Goal: Check status

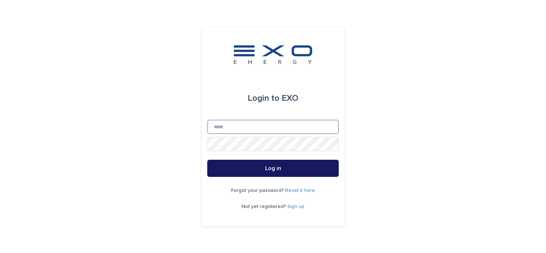
type input "**********"
drag, startPoint x: 268, startPoint y: 164, endPoint x: 263, endPoint y: 166, distance: 5.8
click at [269, 164] on button "Log in" at bounding box center [272, 168] width 131 height 17
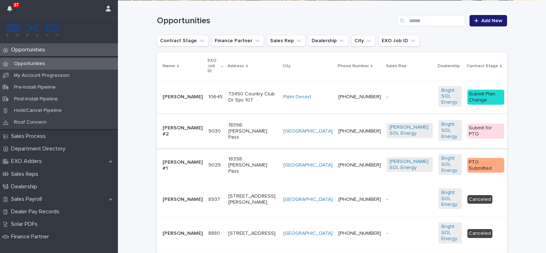
scroll to position [143, 0]
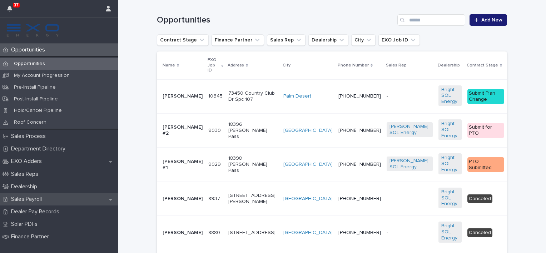
click at [37, 198] on p "Sales Payroll" at bounding box center [27, 199] width 39 height 7
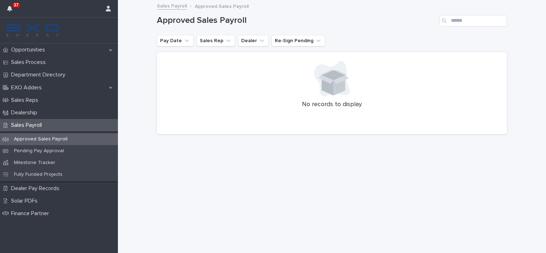
click at [69, 139] on p "Approved Sales Payroll" at bounding box center [40, 139] width 65 height 6
click at [35, 136] on div "Approved Sales Payroll" at bounding box center [59, 139] width 118 height 12
click at [30, 150] on p "Pending Pay Approval" at bounding box center [38, 151] width 61 height 6
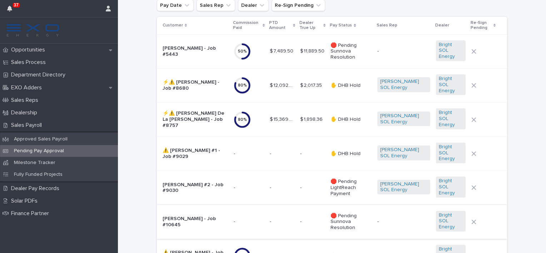
scroll to position [71, 0]
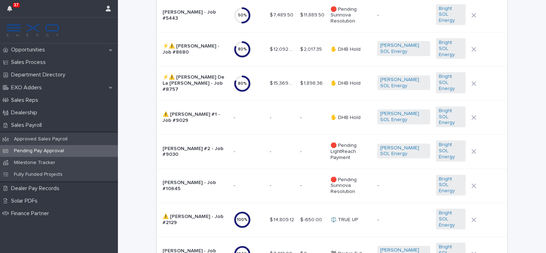
click at [270, 149] on p at bounding box center [282, 152] width 25 height 6
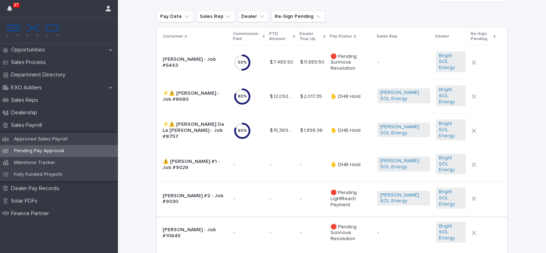
scroll to position [36, 0]
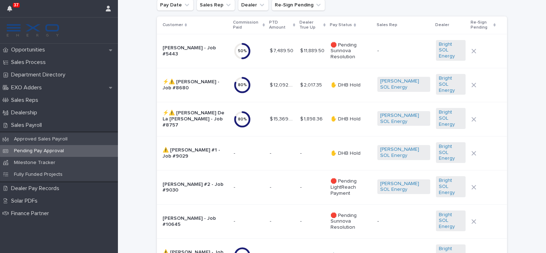
click at [270, 184] on p at bounding box center [282, 187] width 25 height 6
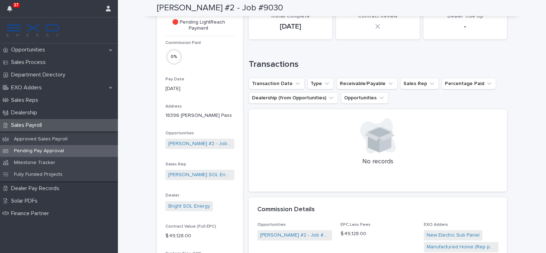
scroll to position [143, 0]
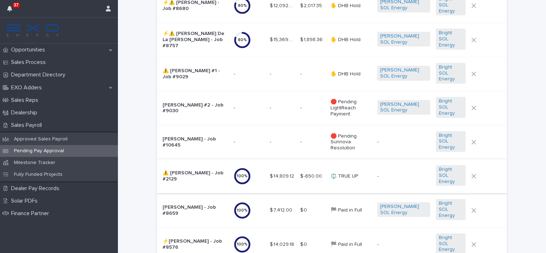
scroll to position [71, 0]
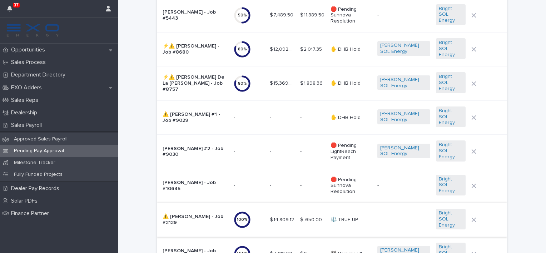
click at [270, 115] on p at bounding box center [282, 118] width 25 height 6
